Goal: Information Seeking & Learning: Understand process/instructions

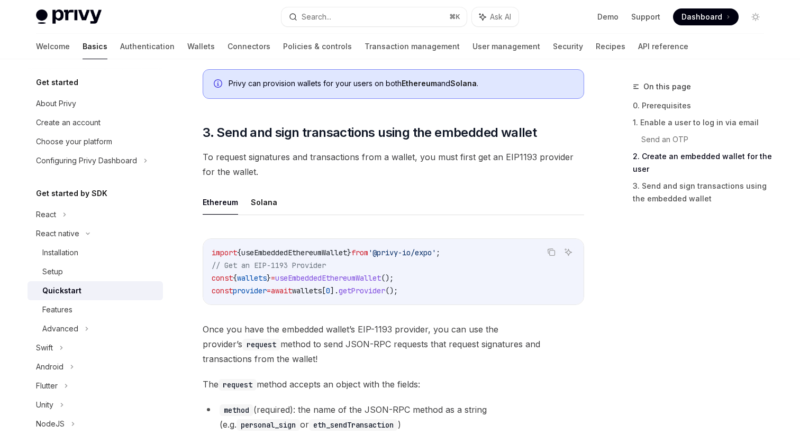
scroll to position [1132, 0]
click at [302, 279] on span "useEmbeddedEthereumWallet" at bounding box center [328, 278] width 106 height 10
click at [330, 284] on code "import { useEmbeddedEthereumWallet } from '@privy-io/expo' ; // Get an EIP-1193…" at bounding box center [393, 271] width 363 height 51
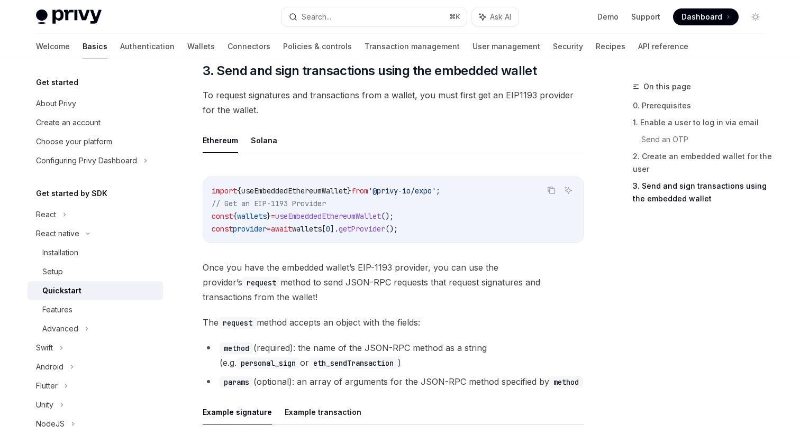
scroll to position [1194, 0]
click at [339, 192] on span "useEmbeddedEthereumWallet" at bounding box center [294, 191] width 106 height 10
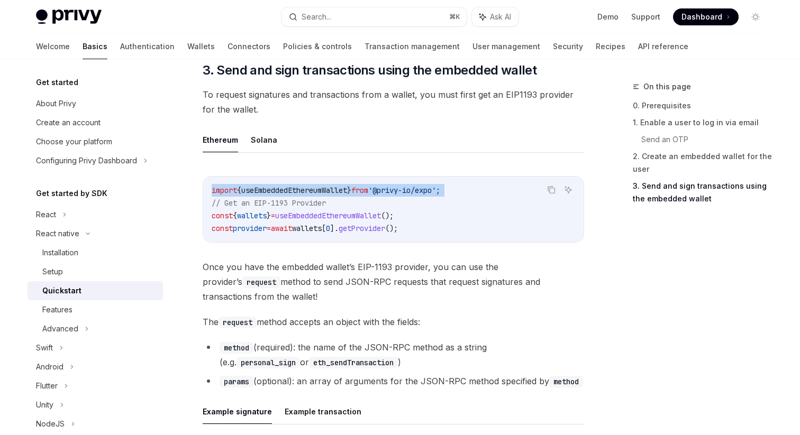
click at [368, 187] on span "from" at bounding box center [359, 191] width 17 height 10
click at [429, 195] on span "'@privy-io/expo'" at bounding box center [402, 191] width 68 height 10
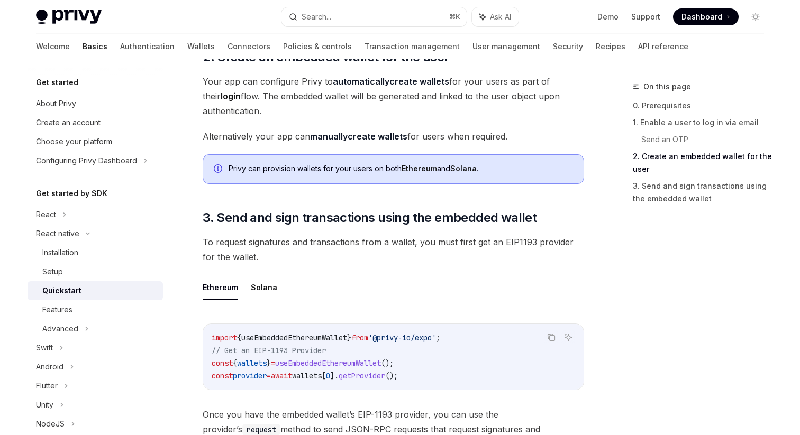
scroll to position [1045, 0]
click at [353, 367] on span "useEmbeddedEthereumWallet" at bounding box center [328, 365] width 106 height 10
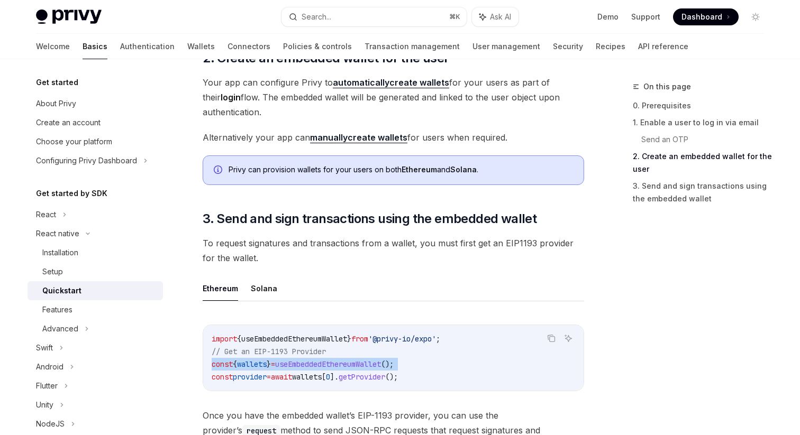
click at [369, 366] on span "useEmbeddedEthereumWallet" at bounding box center [328, 365] width 106 height 10
click at [326, 341] on span "useEmbeddedEthereumWallet" at bounding box center [294, 339] width 106 height 10
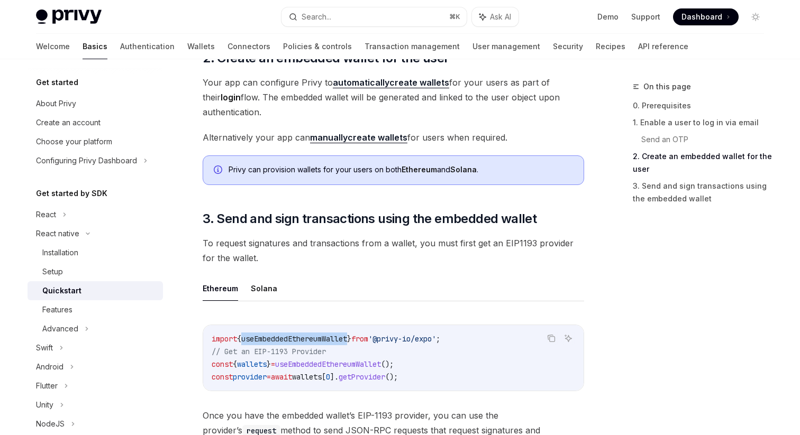
click at [326, 341] on span "useEmbeddedEthereumWallet" at bounding box center [294, 339] width 106 height 10
copy code "import { useEmbeddedEthereumWallet } from '@privy-io/expo' ;"
click at [449, 143] on span "Alternatively your app can manually create wallets for users when required." at bounding box center [393, 137] width 381 height 15
click at [276, 99] on span "Your app can configure Privy to automatically create wallets for your users as …" at bounding box center [393, 97] width 381 height 44
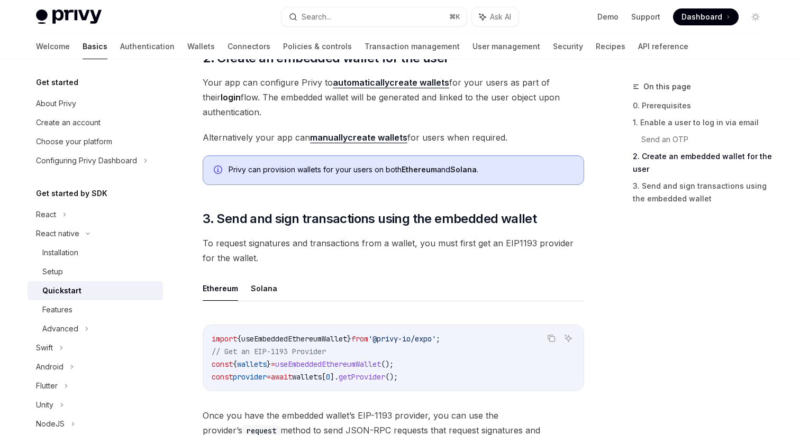
click at [276, 99] on span "Your app can configure Privy to automatically create wallets for your users as …" at bounding box center [393, 97] width 381 height 44
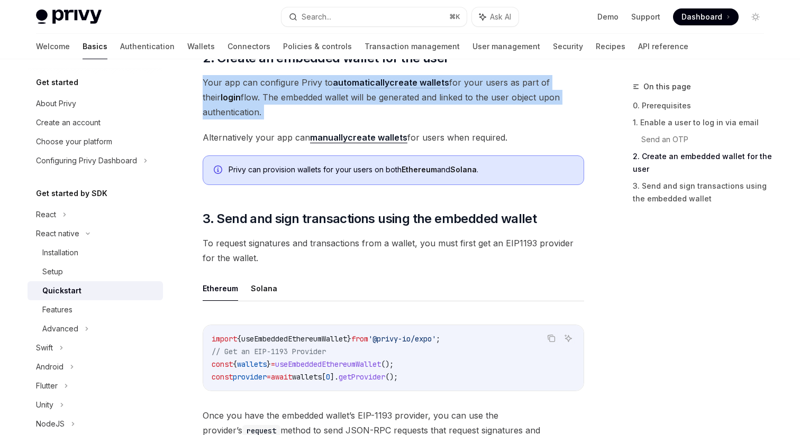
click at [276, 99] on span "Your app can configure Privy to automatically create wallets for your users as …" at bounding box center [393, 97] width 381 height 44
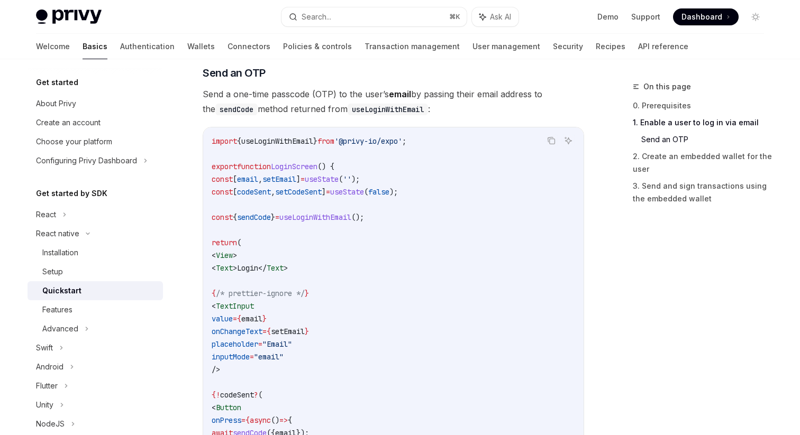
scroll to position [436, 0]
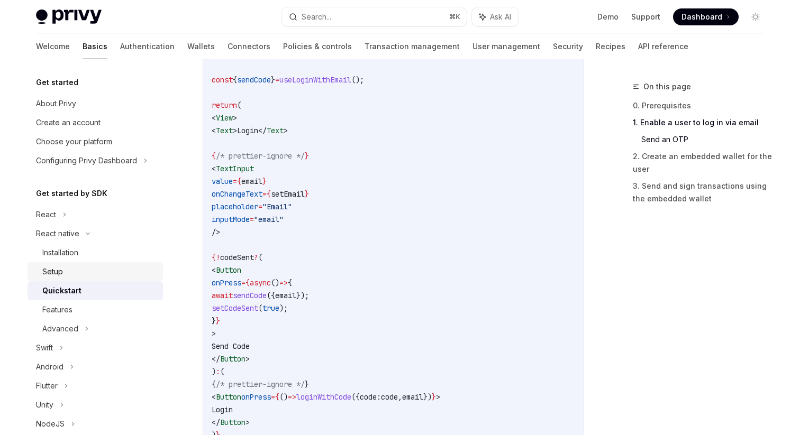
click at [76, 270] on div "Setup" at bounding box center [99, 272] width 114 height 13
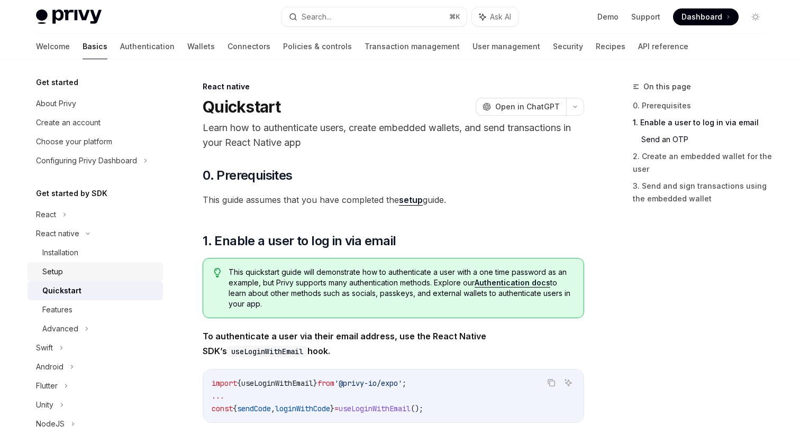
type textarea "*"
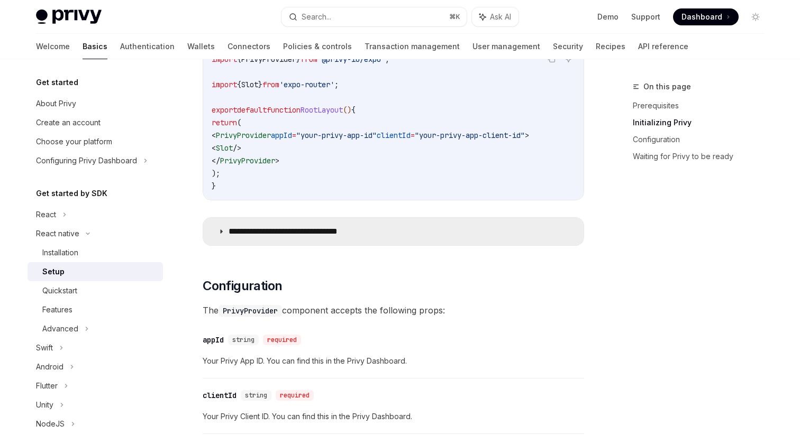
click at [220, 235] on icon at bounding box center [221, 232] width 6 height 6
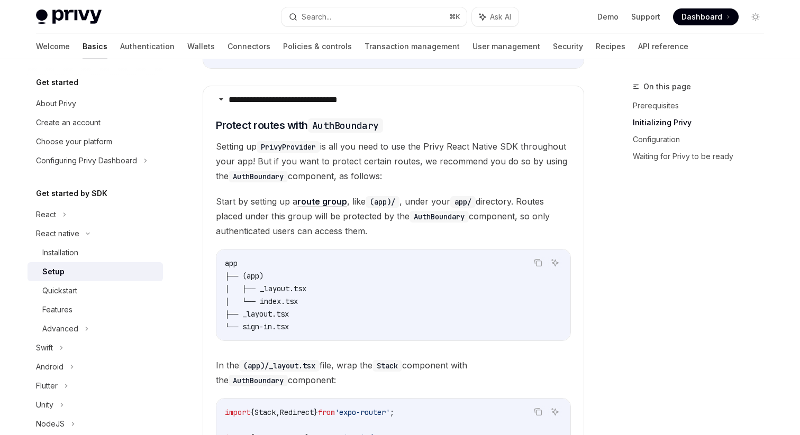
scroll to position [518, 0]
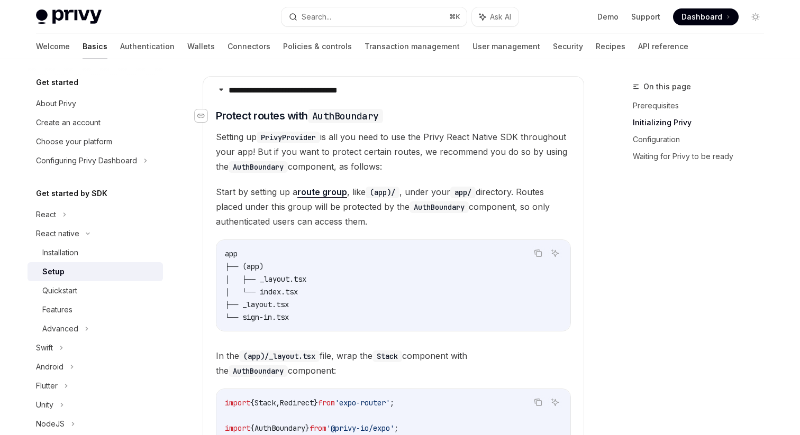
click at [199, 119] on icon "Navigate to header" at bounding box center [200, 116] width 7 height 6
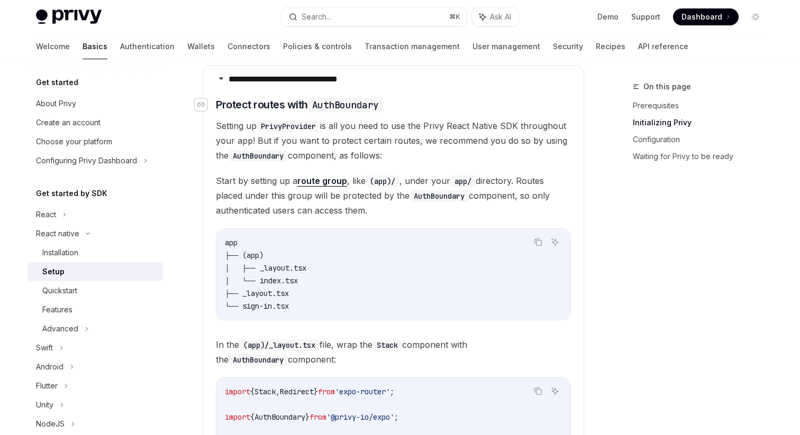
scroll to position [532, 0]
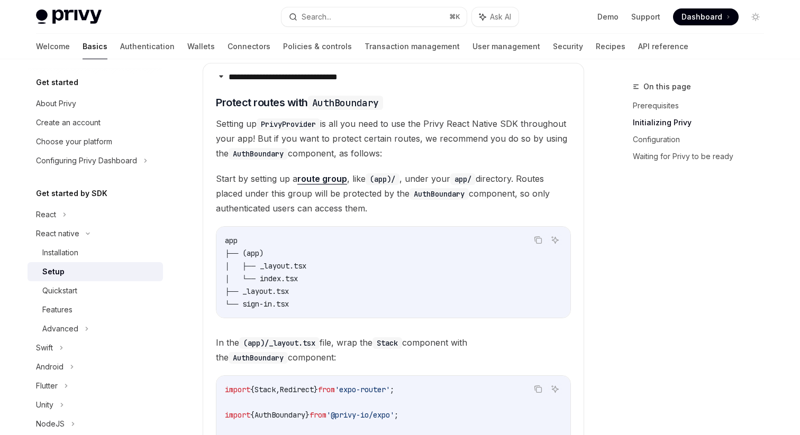
click at [319, 183] on link "route group" at bounding box center [322, 179] width 50 height 11
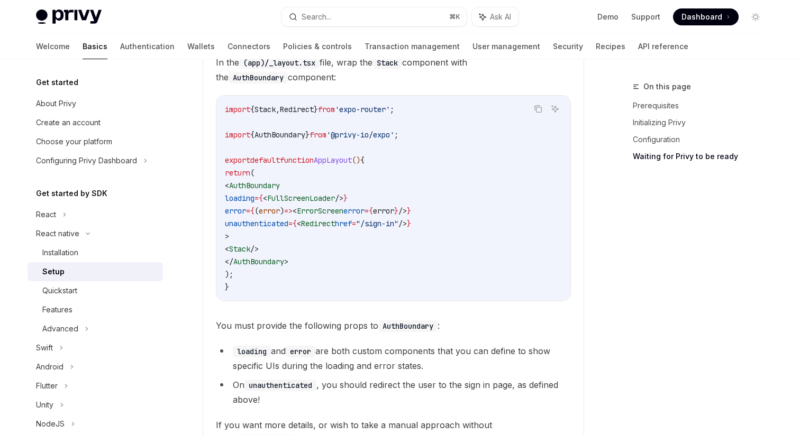
scroll to position [817, 0]
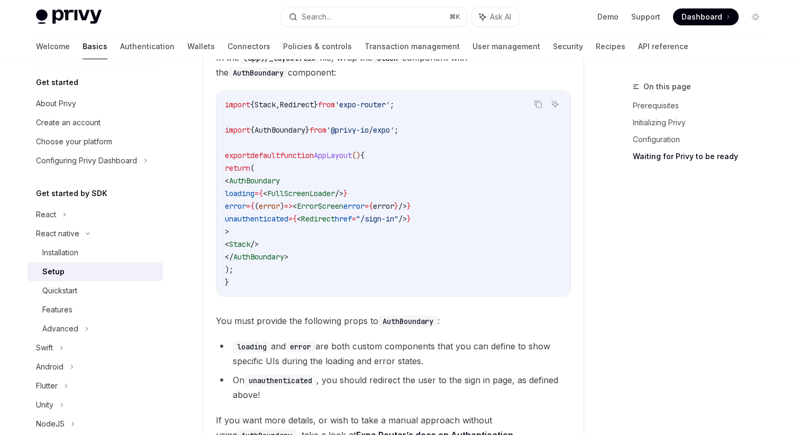
click at [262, 184] on span "AuthBoundary" at bounding box center [254, 181] width 51 height 10
copy span "AuthBoundary"
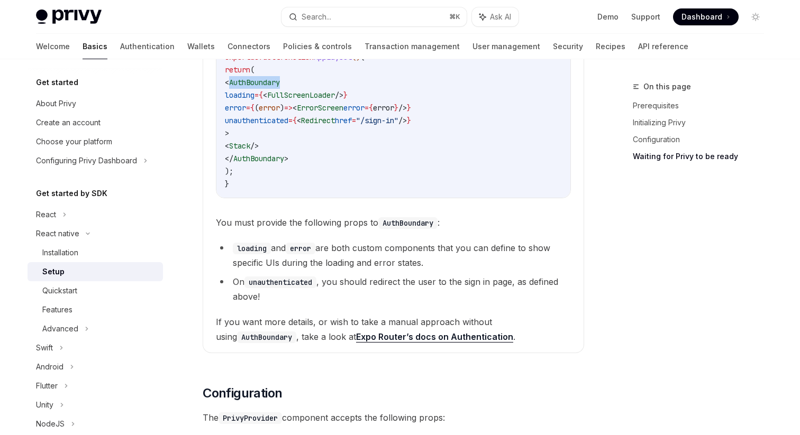
scroll to position [917, 0]
